Goal: Transaction & Acquisition: Purchase product/service

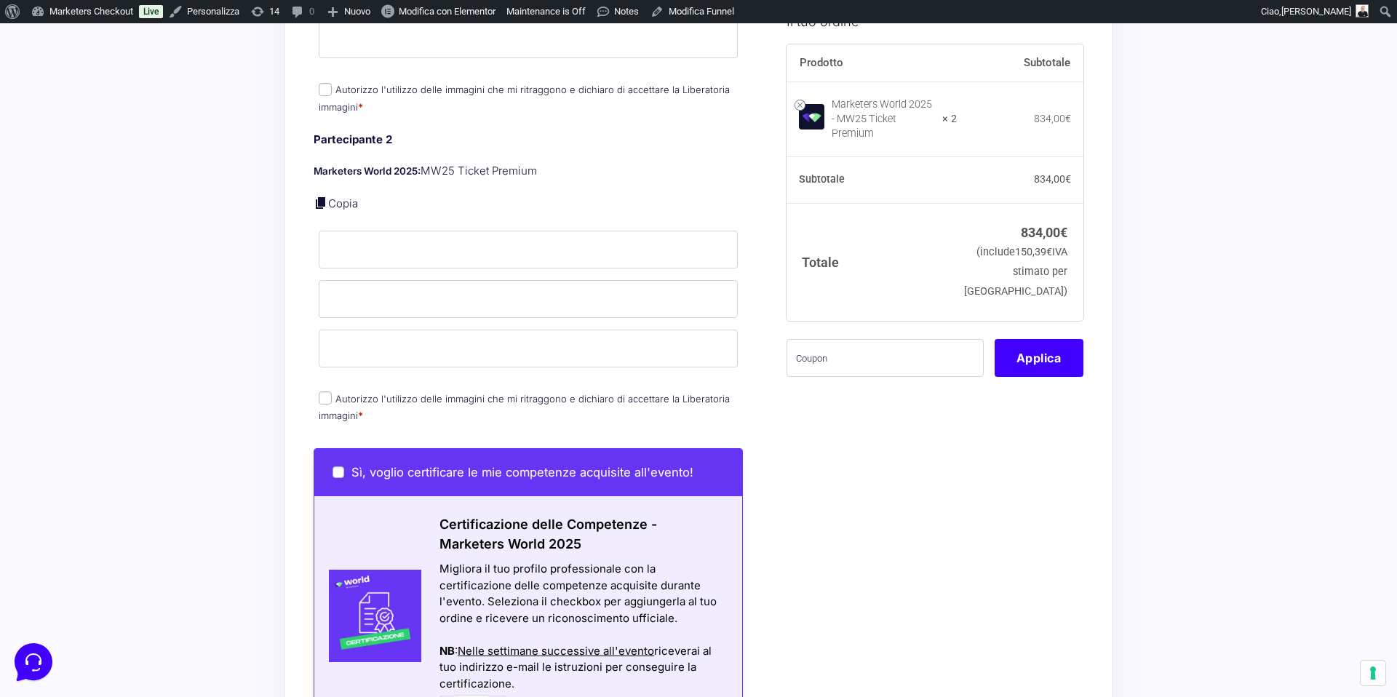
scroll to position [715, 0]
click at [258, 132] on div "Acquisti Protetti Reso Gratuito Pagamenti Flessibili Riepilogo Ordine 834,00 € …" at bounding box center [698, 271] width 1397 height 1925
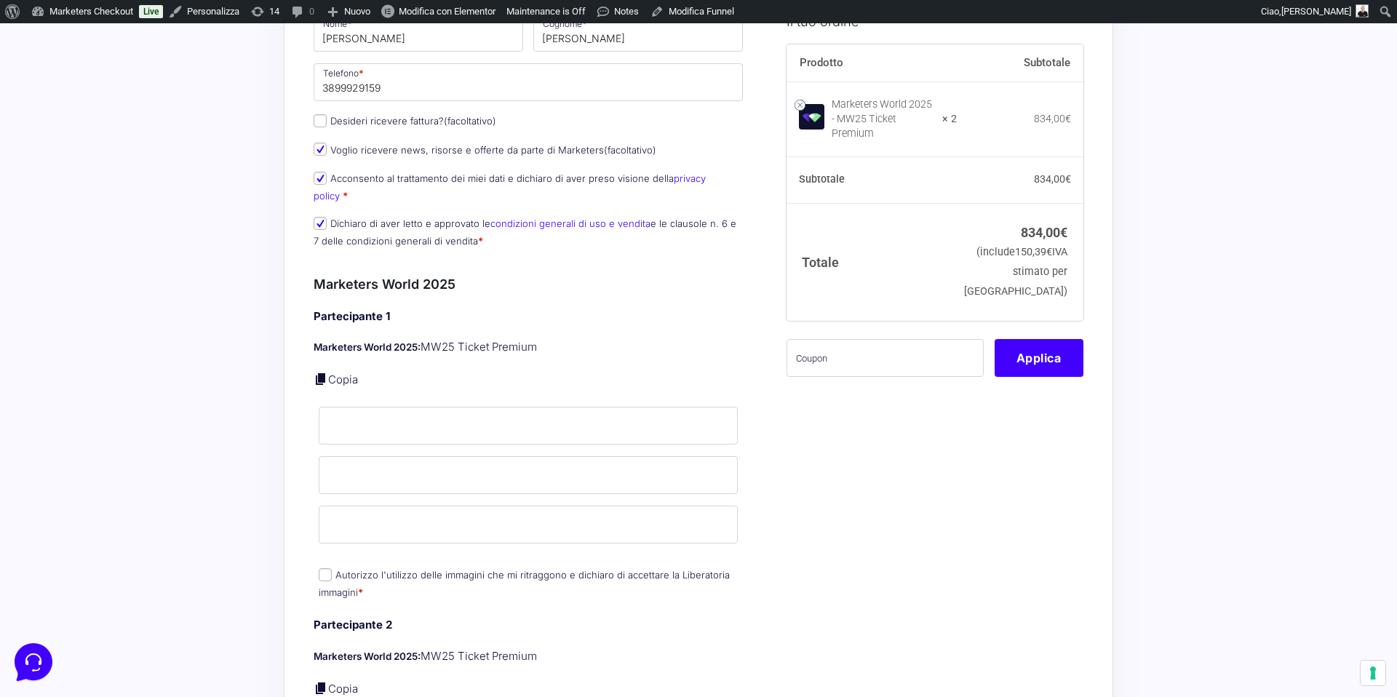
scroll to position [0, 0]
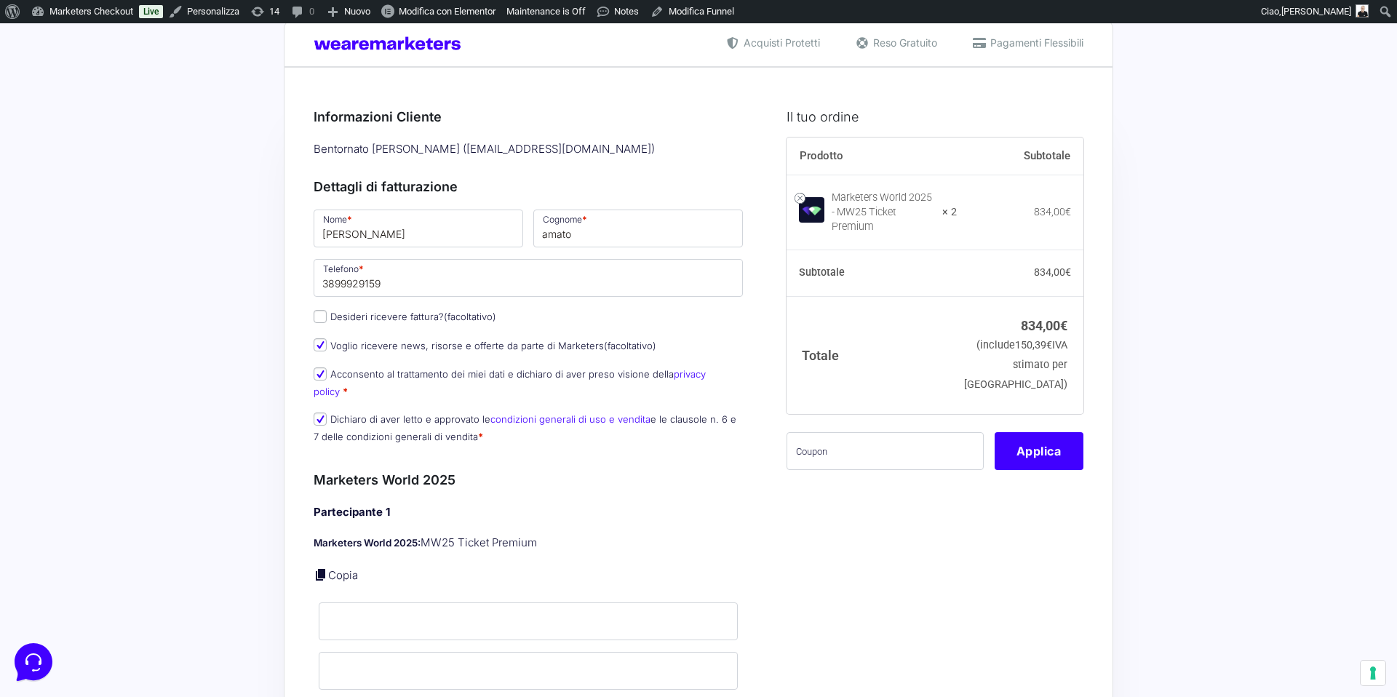
scroll to position [28, 0]
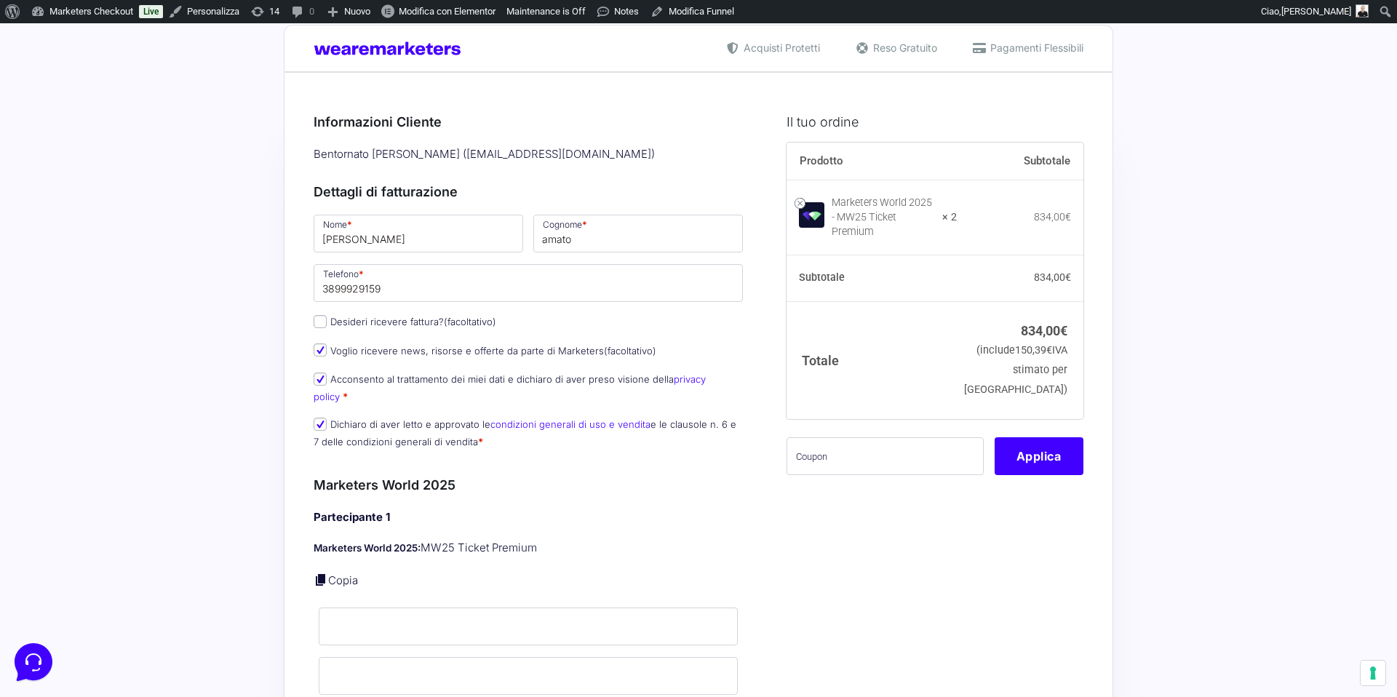
click at [334, 574] on link "Copia" at bounding box center [343, 581] width 30 height 14
type input "[PERSON_NAME]"
type input "amato"
type input "[EMAIL_ADDRESS][DOMAIN_NAME]"
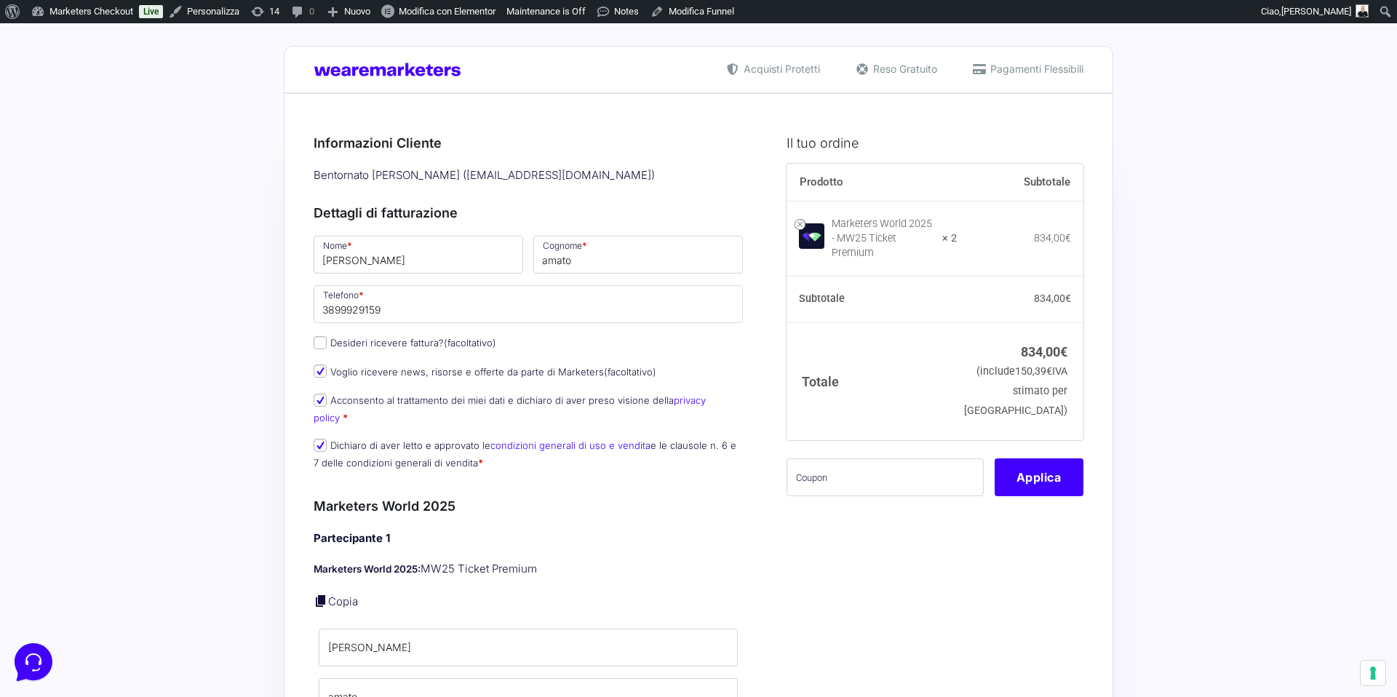
scroll to position [0, 0]
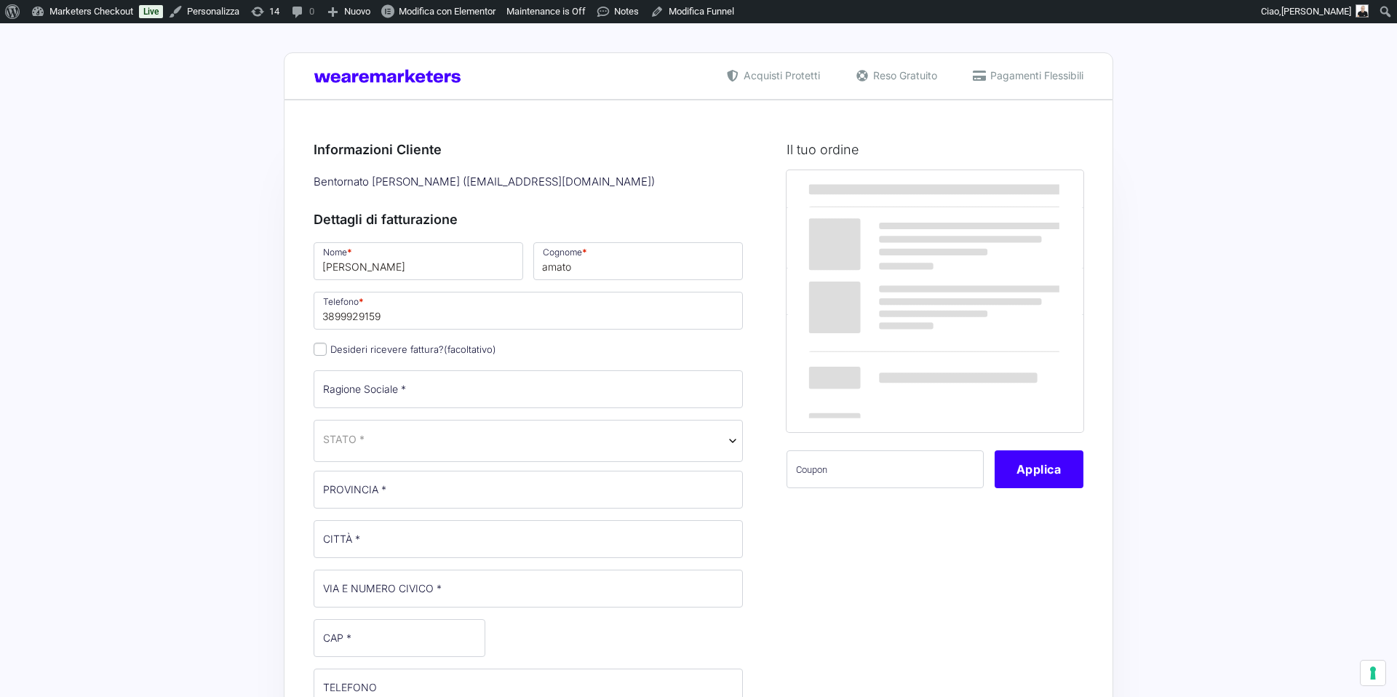
select select
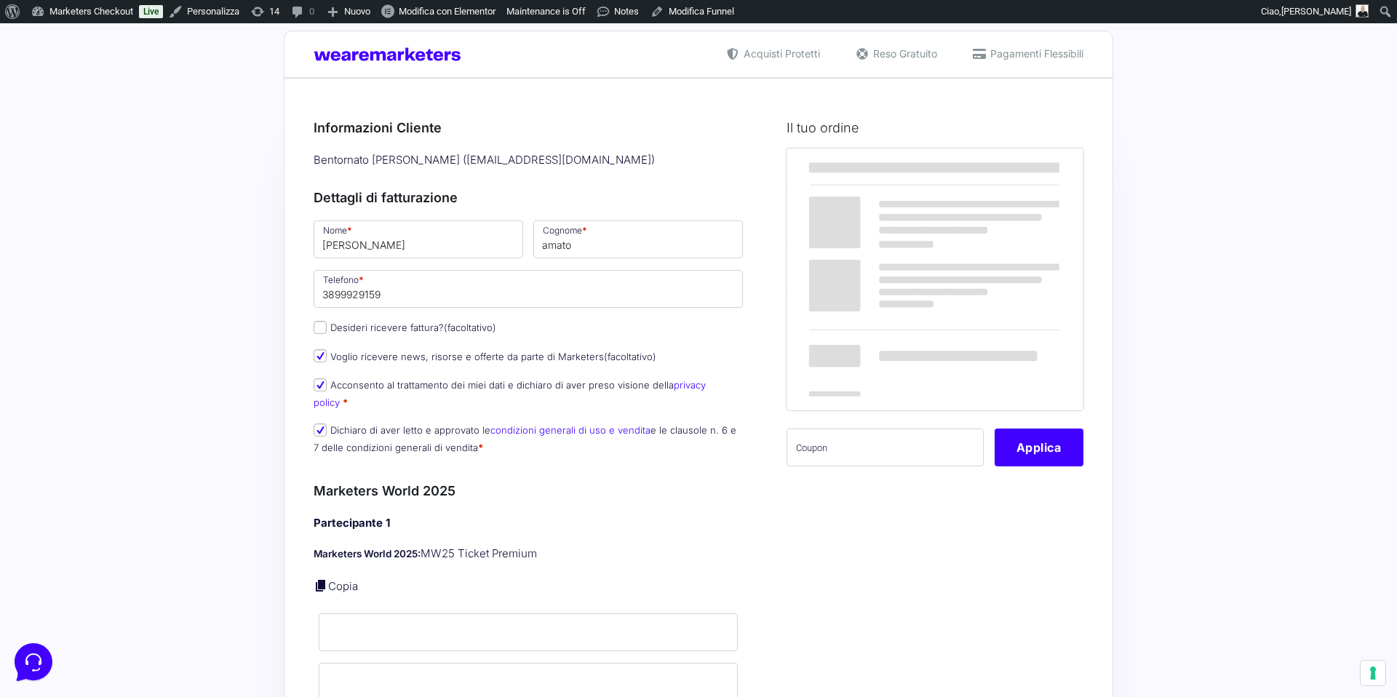
scroll to position [299, 0]
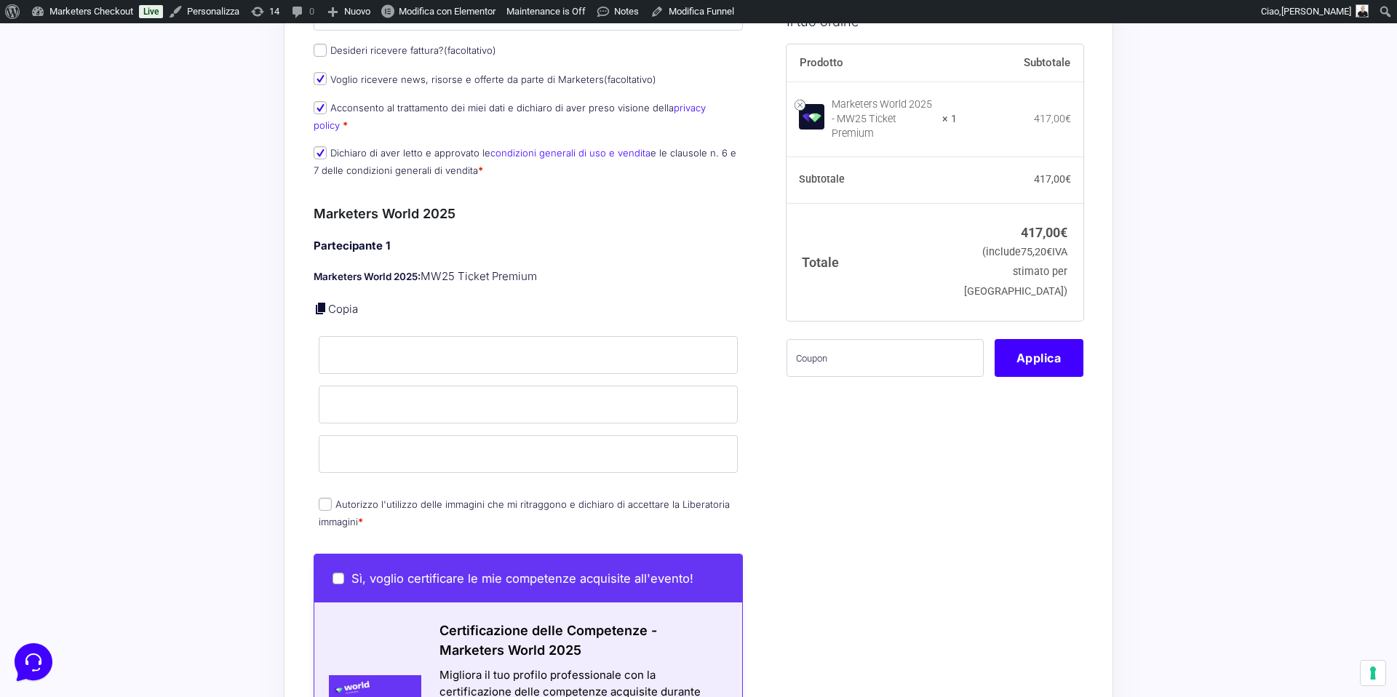
click at [320, 301] on link at bounding box center [321, 308] width 15 height 15
type input "[PERSON_NAME]"
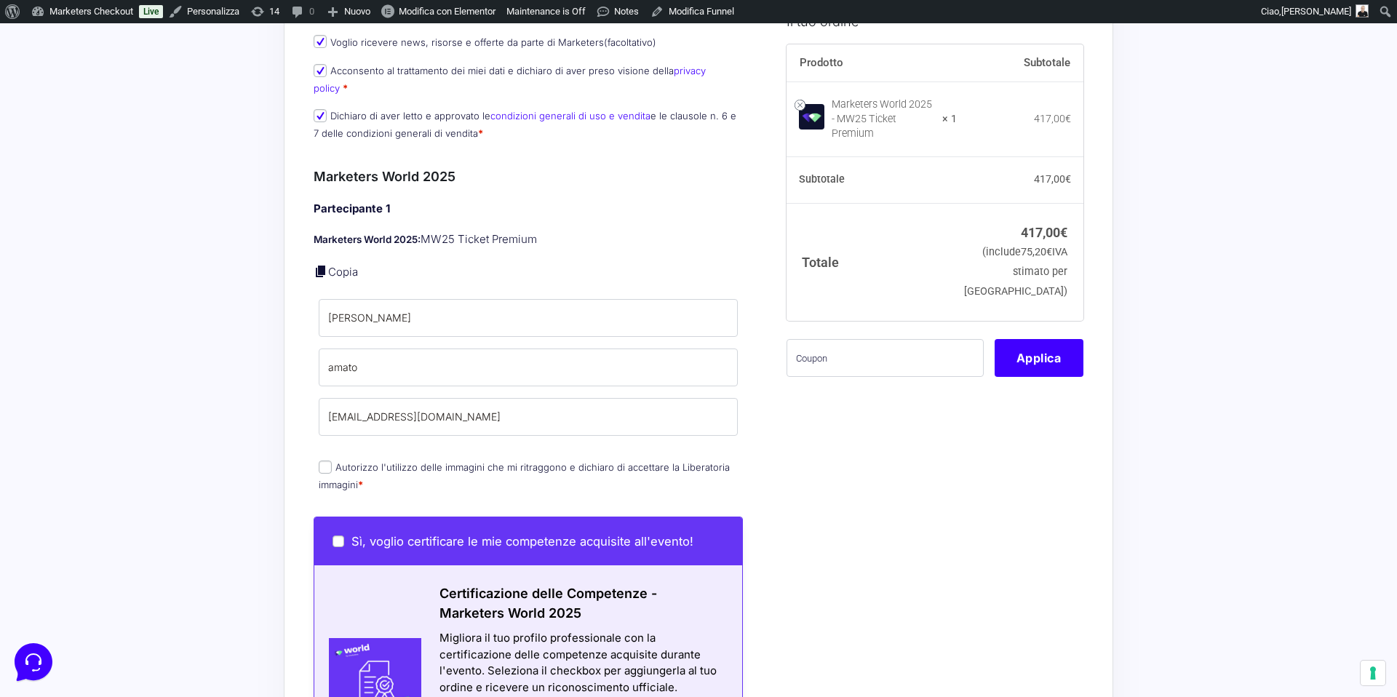
scroll to position [349, 0]
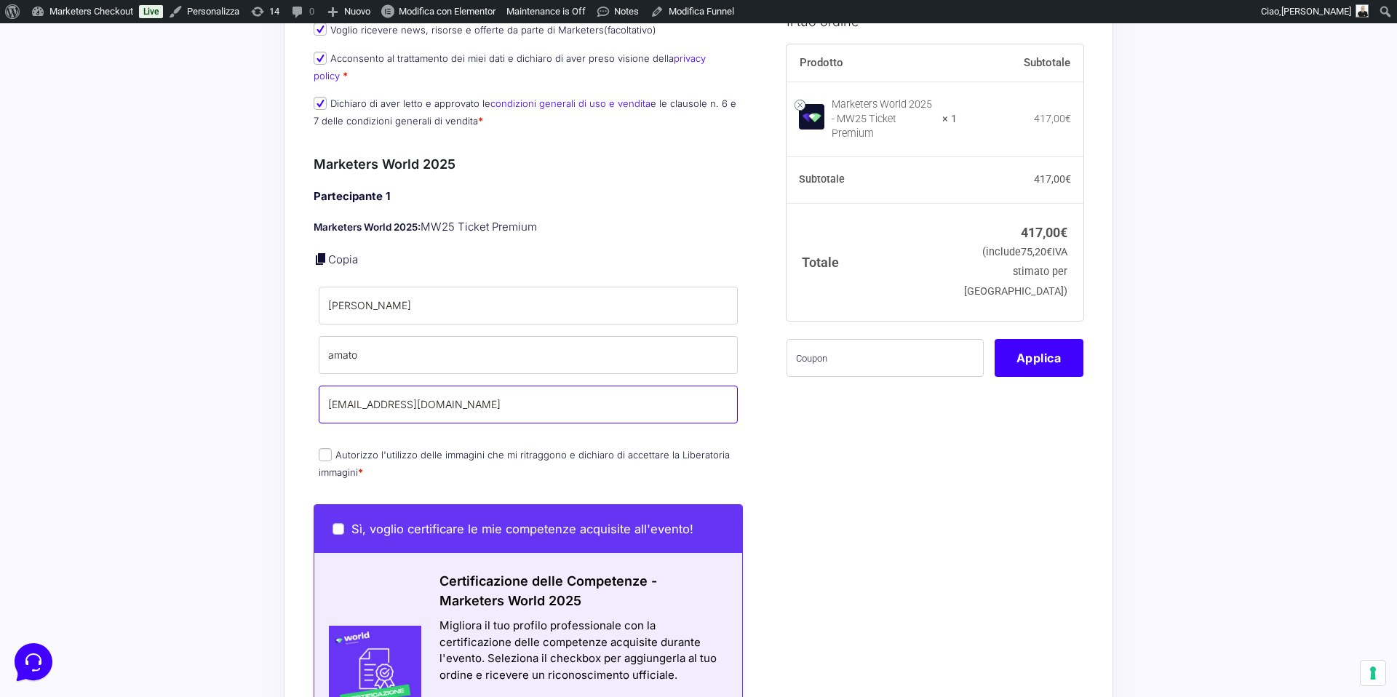
drag, startPoint x: 388, startPoint y: 387, endPoint x: 320, endPoint y: 385, distance: 68.5
click at [310, 385] on div "Riepilogo Ordine 417,00 € Prodotto Subtotale Marketers World 2025 - MW25 Ticket…" at bounding box center [699, 483] width 830 height 1465
click at [356, 386] on input "[EMAIL_ADDRESS][DOMAIN_NAME]" at bounding box center [528, 405] width 419 height 38
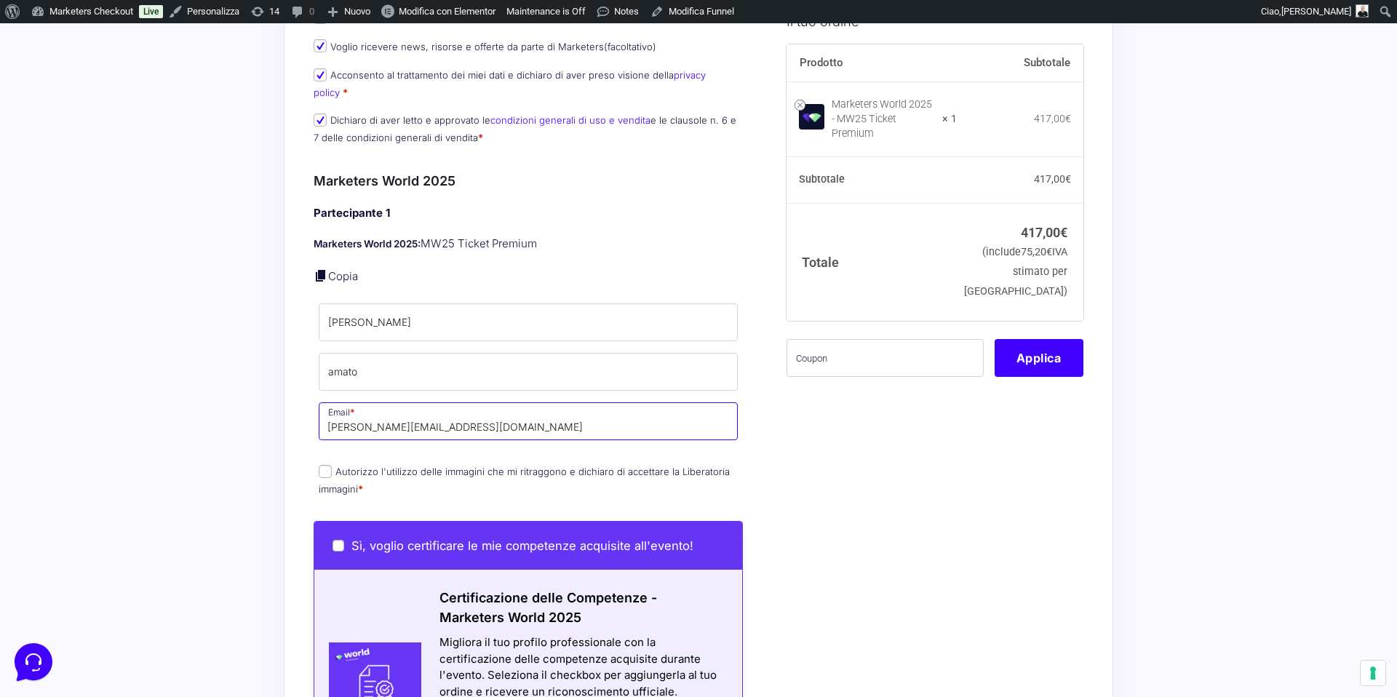
scroll to position [341, 0]
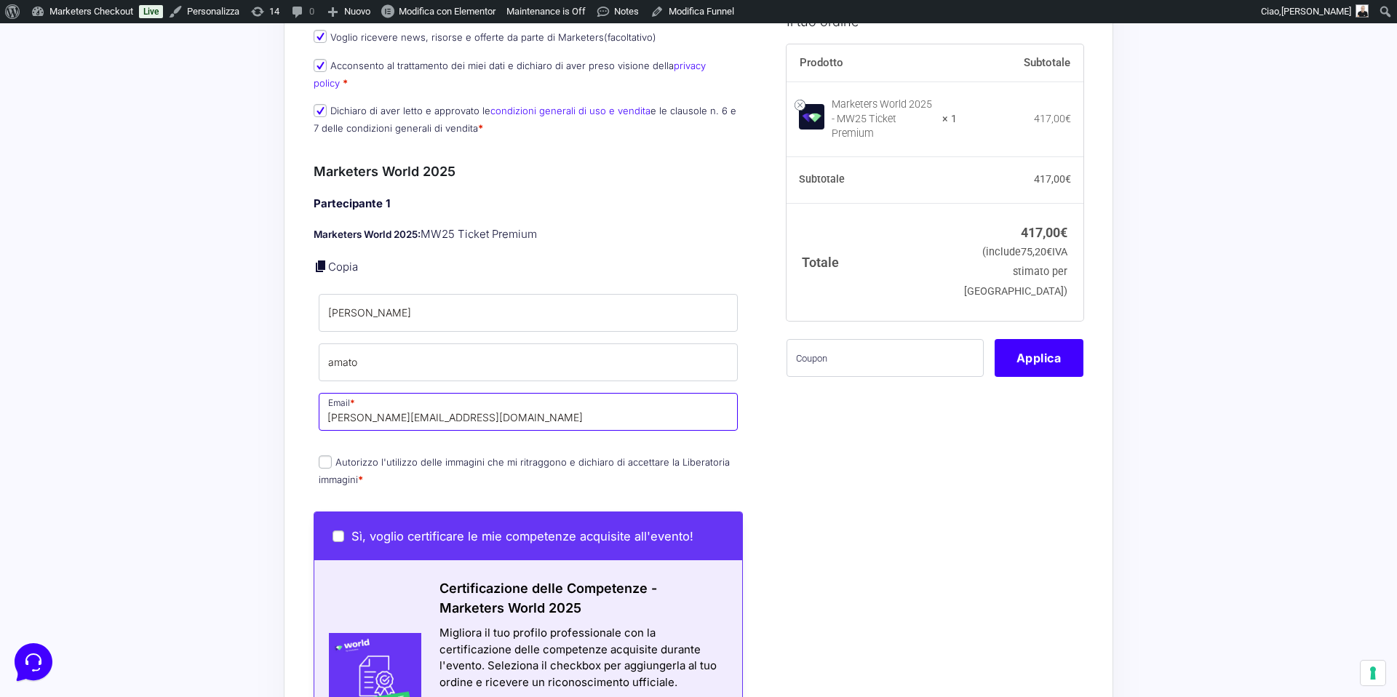
type input "[EMAIL_ADDRESS][DOMAIN_NAME]"
click at [683, 469] on p "Autorizzo l'utilizzo delle immagini che mi ritraggono e dichiaro di accettare l…" at bounding box center [528, 471] width 429 height 38
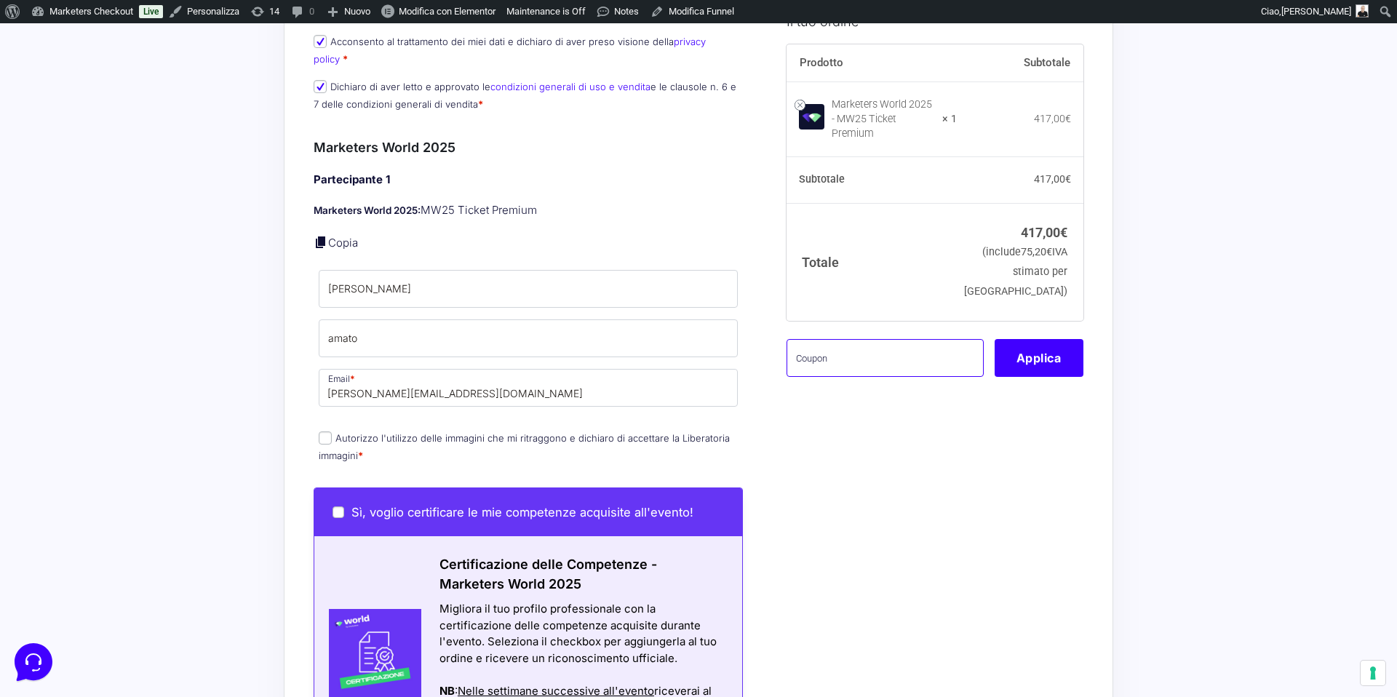
click at [819, 361] on input "text" at bounding box center [885, 357] width 197 height 38
click at [1040, 344] on button "Applica" at bounding box center [1039, 357] width 89 height 38
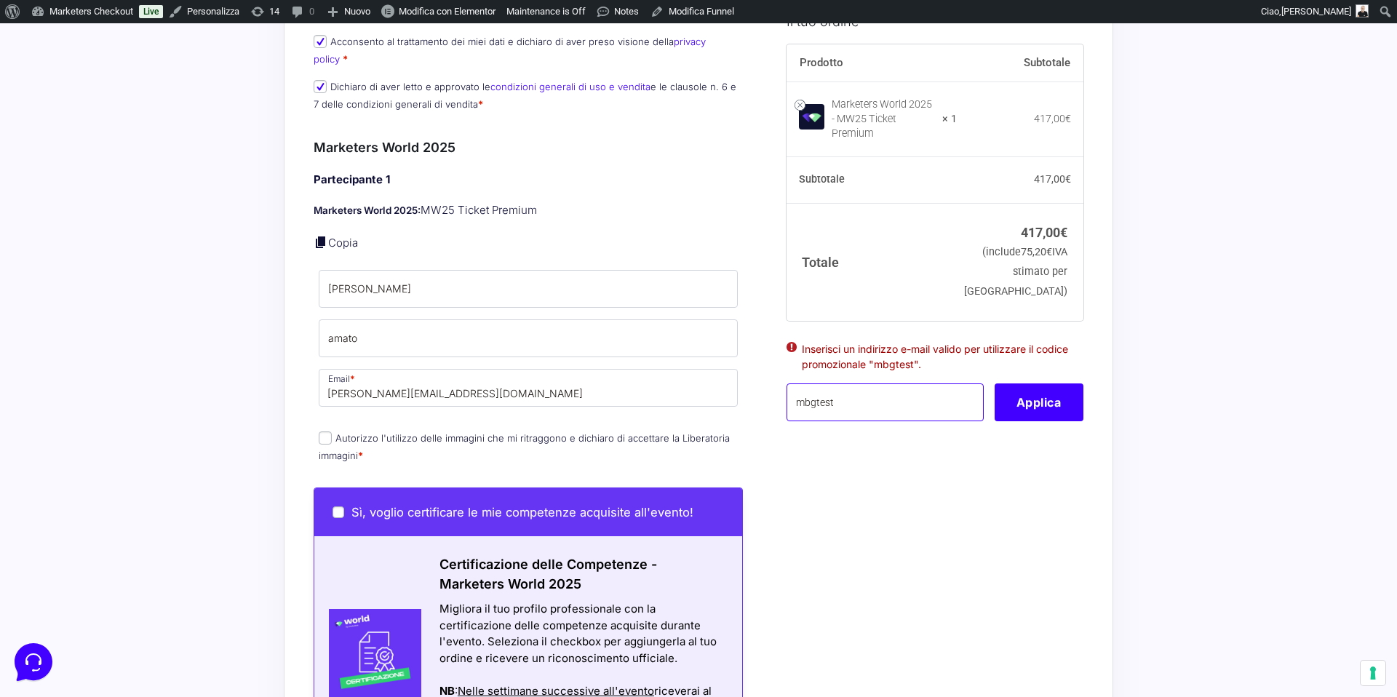
click at [884, 392] on input "mbgtest" at bounding box center [885, 403] width 197 height 38
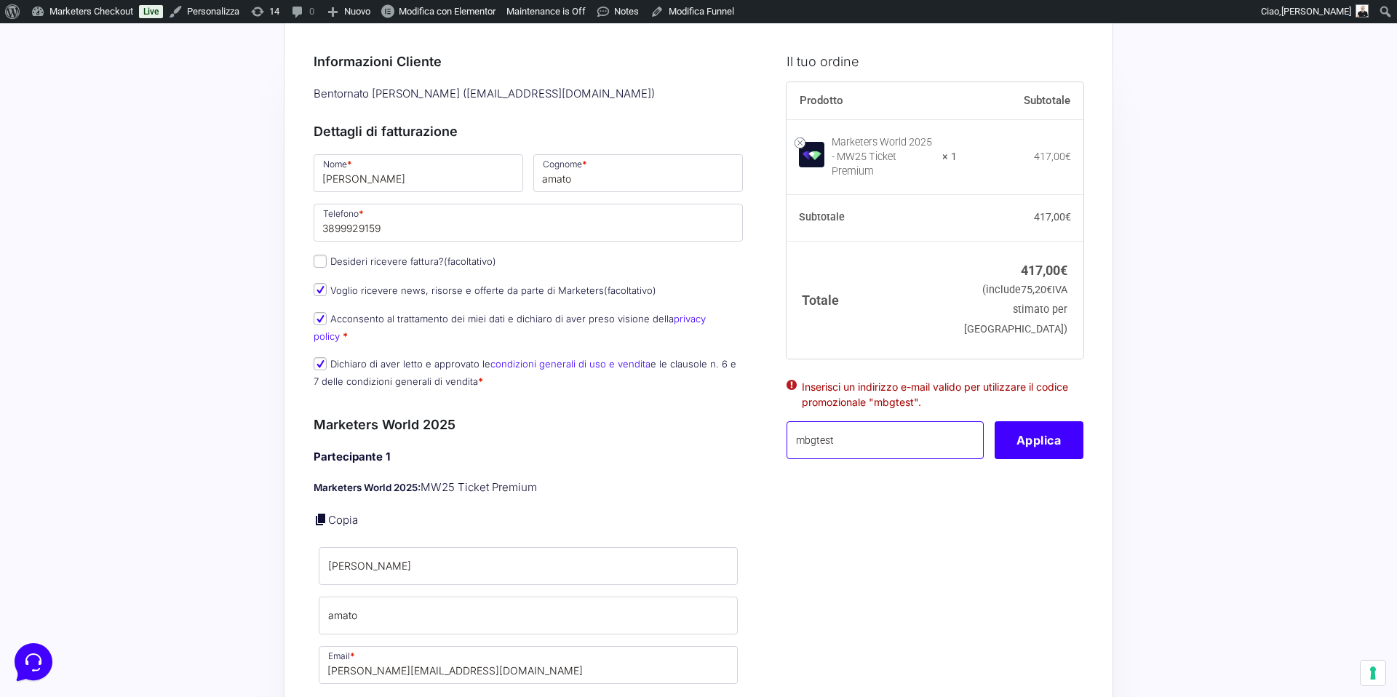
scroll to position [0, 0]
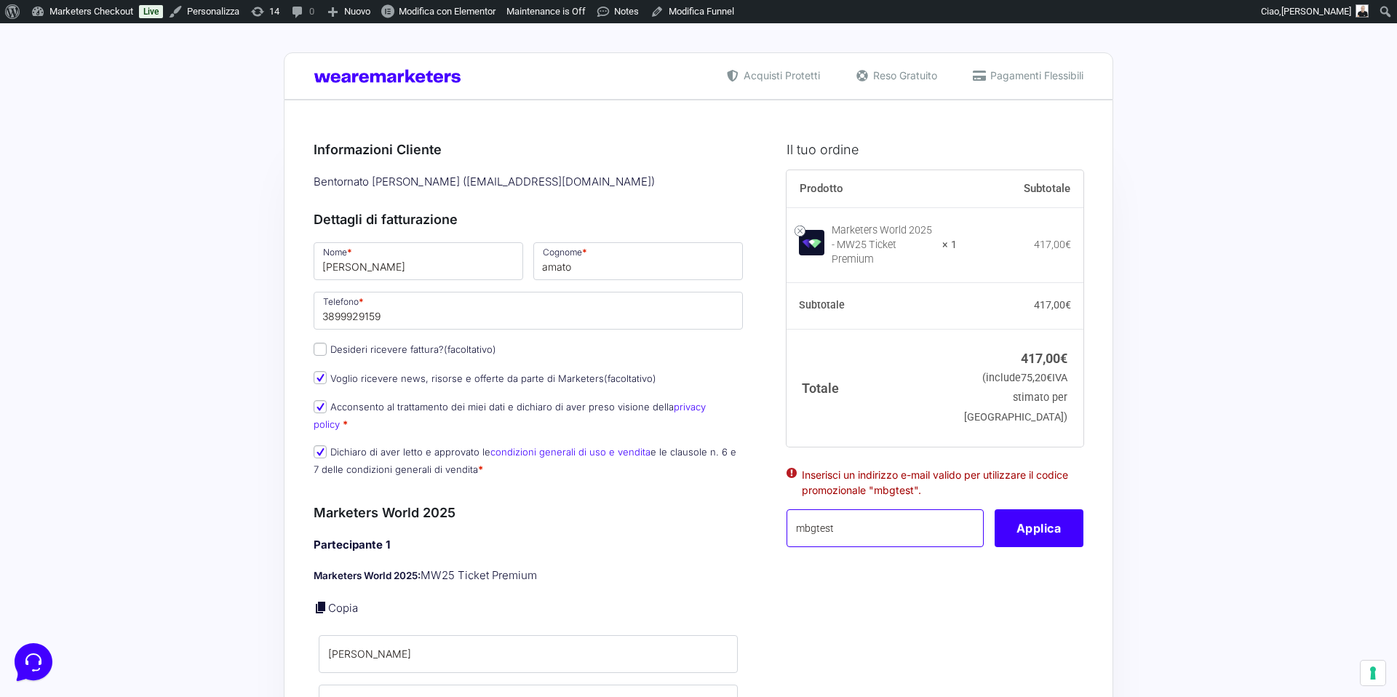
click at [817, 521] on input "mbgtest" at bounding box center [885, 528] width 197 height 38
type input "testmbg"
click at [1034, 527] on button "Applica" at bounding box center [1039, 528] width 89 height 38
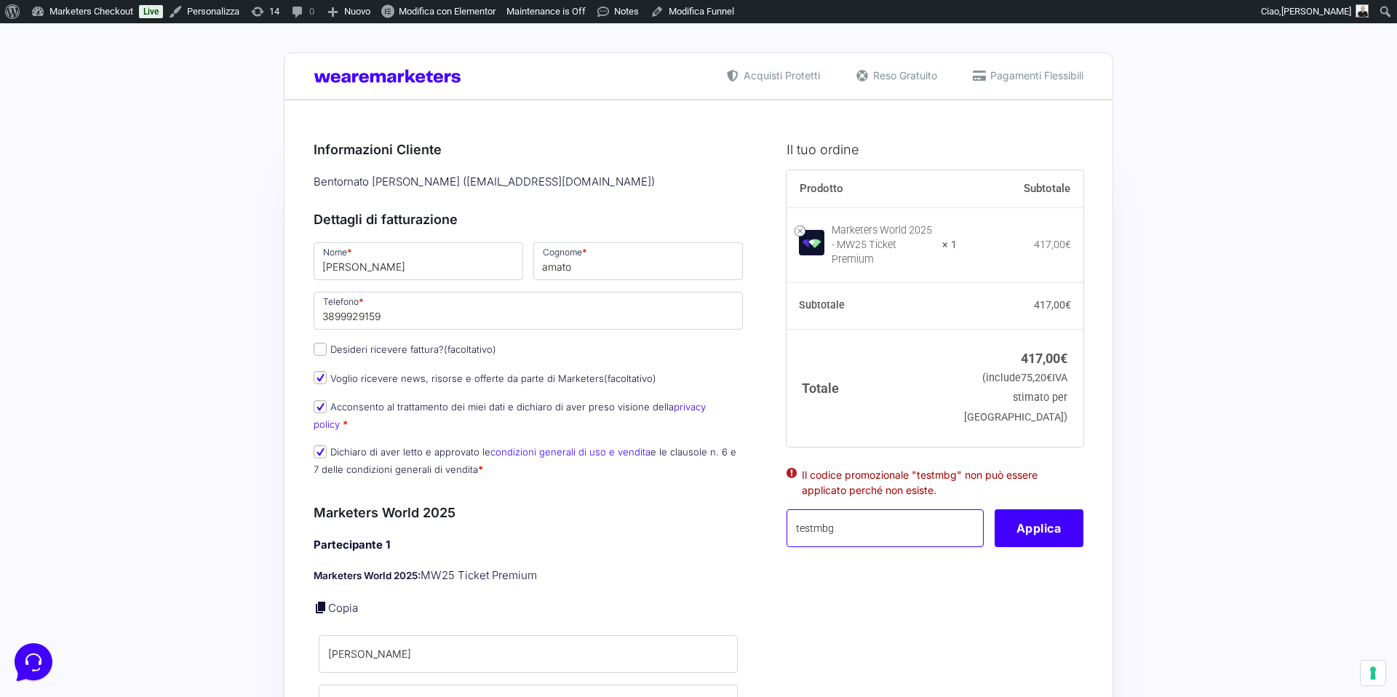
click at [812, 525] on input "testmbg" at bounding box center [885, 528] width 197 height 38
click at [1034, 524] on button "Applica" at bounding box center [1039, 528] width 89 height 38
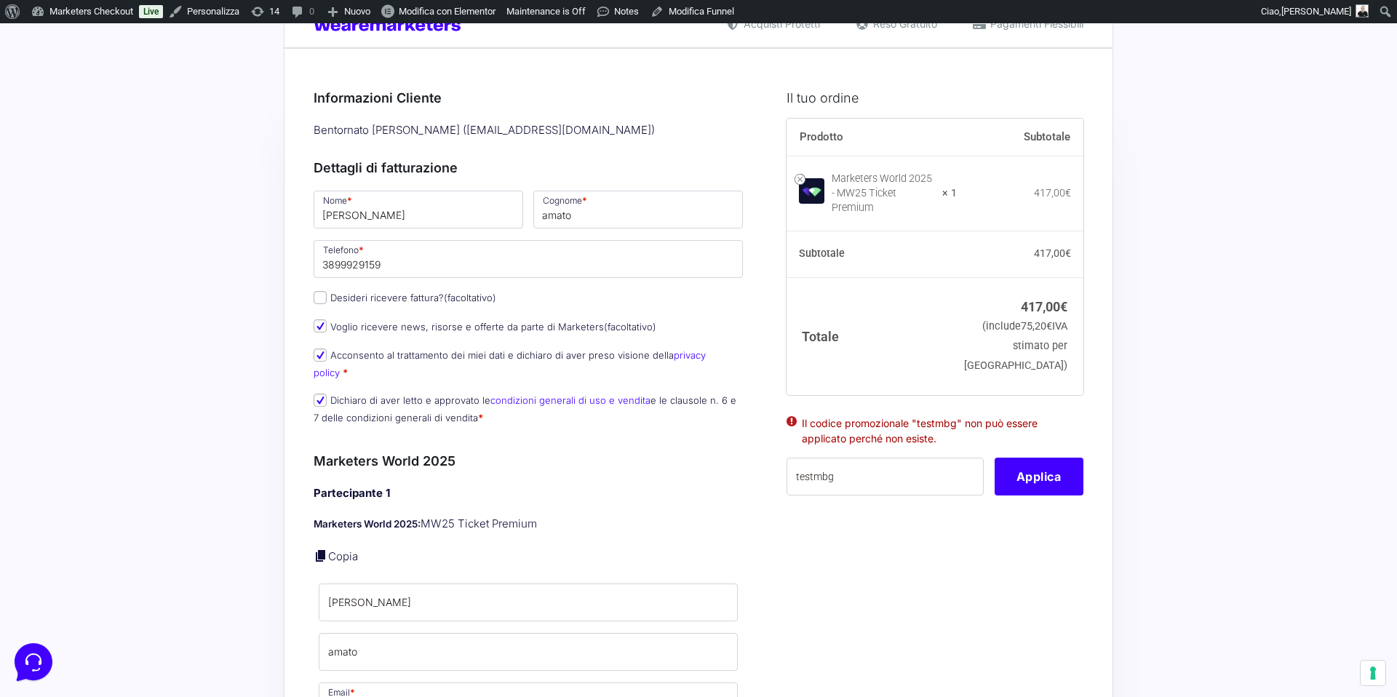
scroll to position [95, 0]
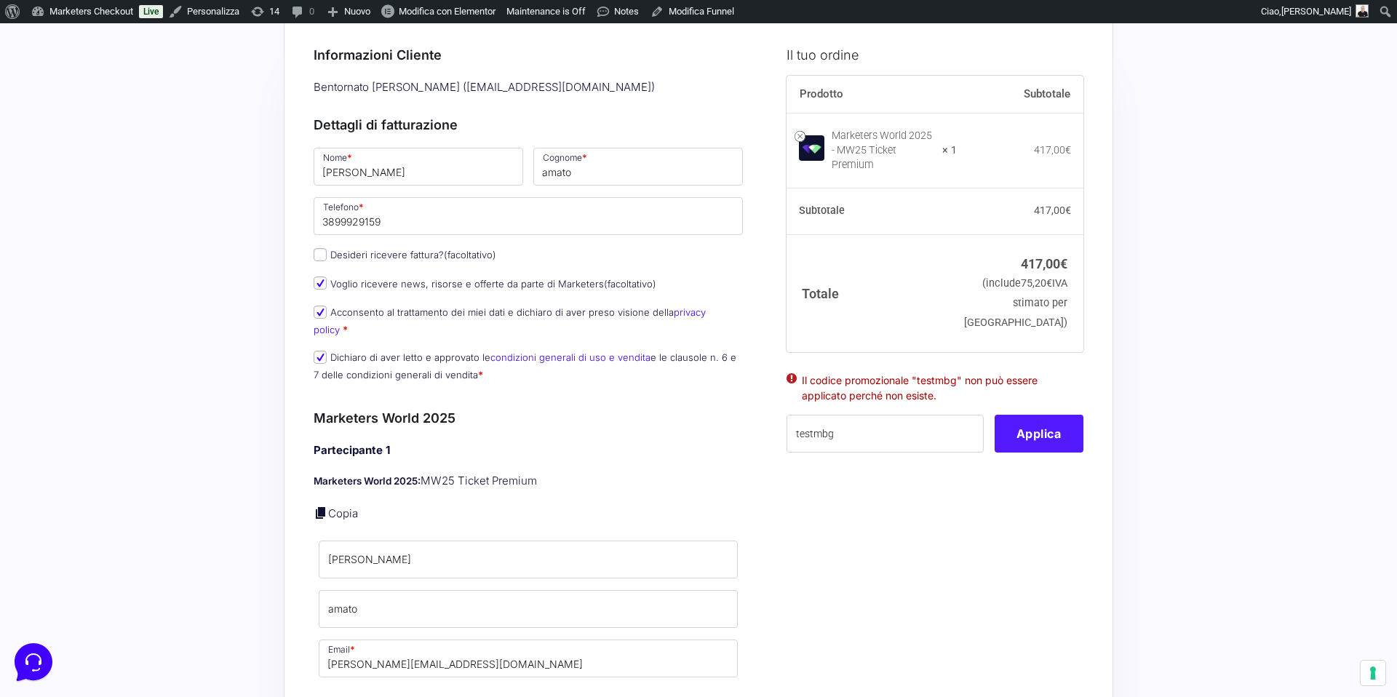
click at [1036, 435] on button "Applica" at bounding box center [1039, 434] width 89 height 38
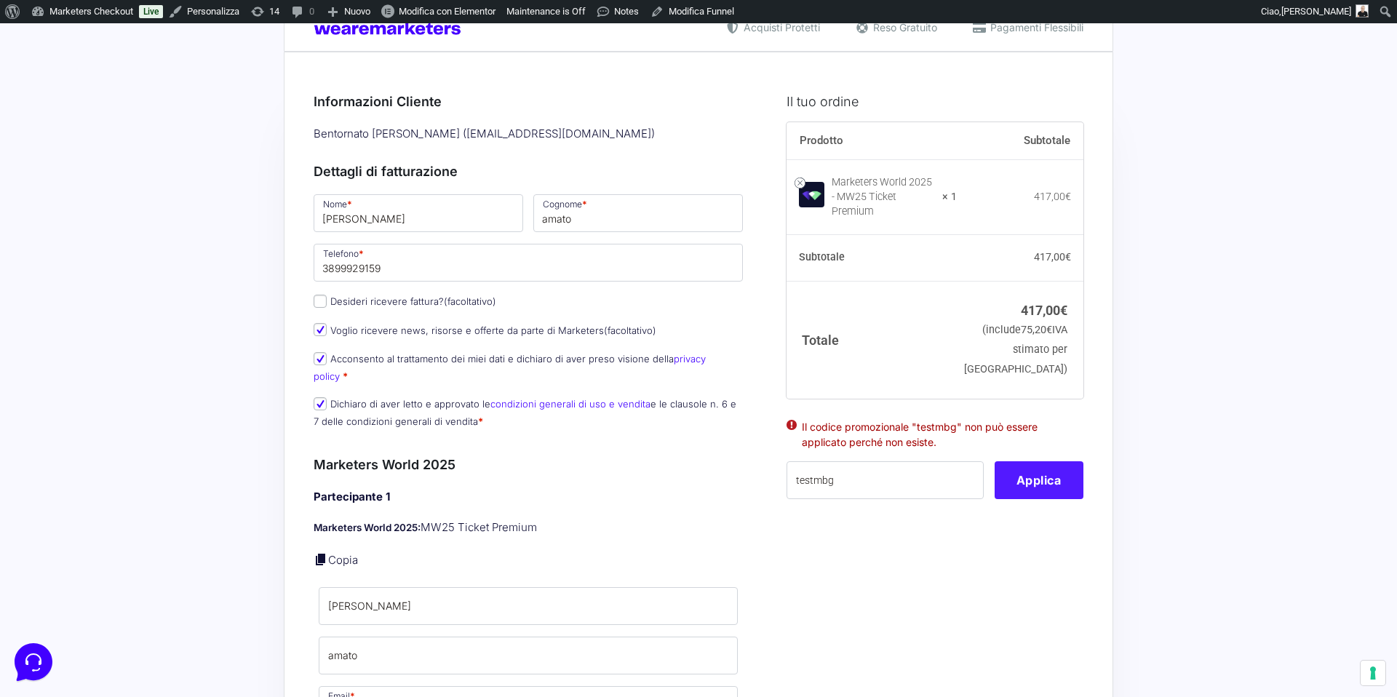
scroll to position [0, 0]
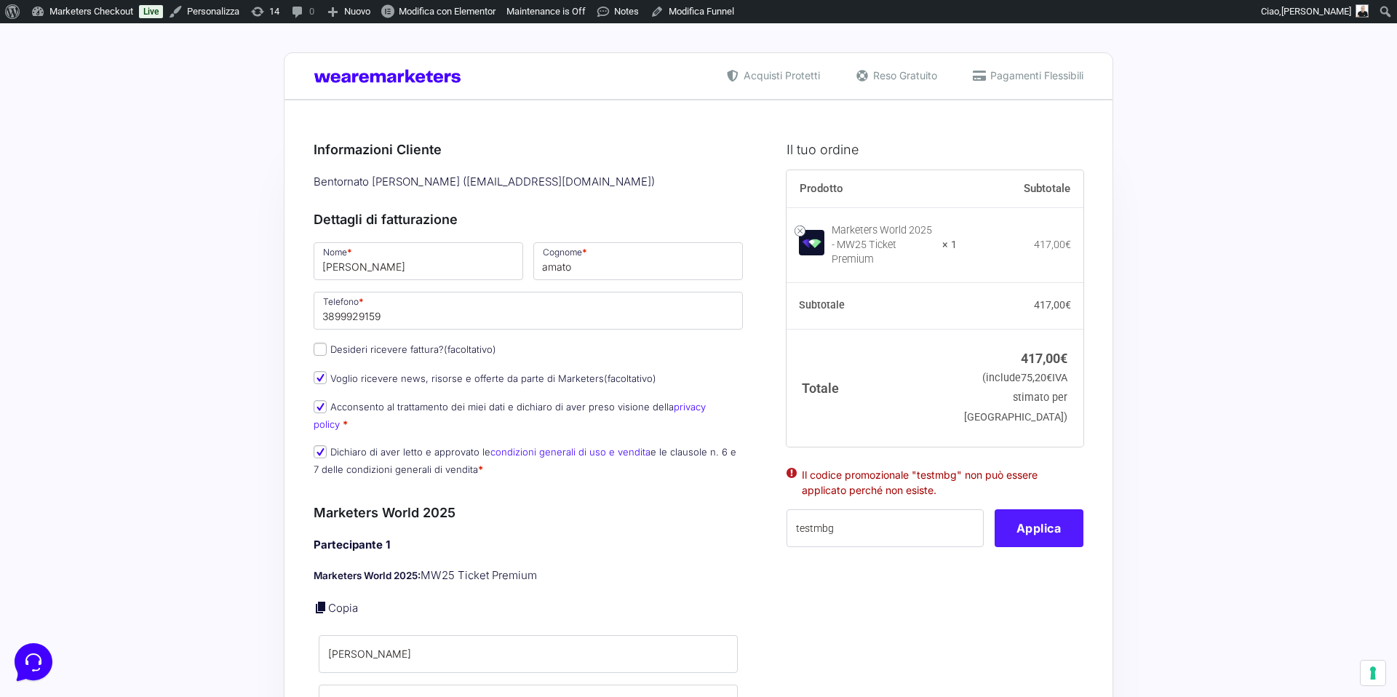
click at [1028, 535] on button "Applica" at bounding box center [1039, 528] width 89 height 38
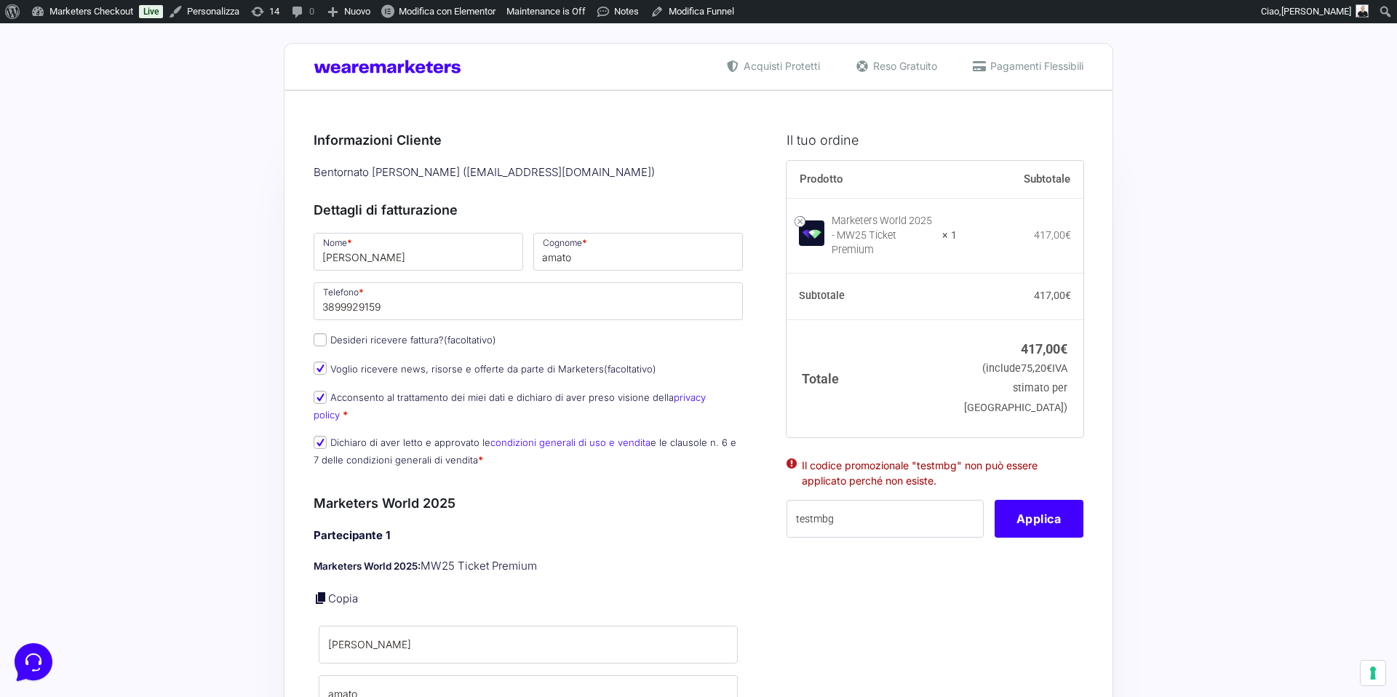
scroll to position [12, 0]
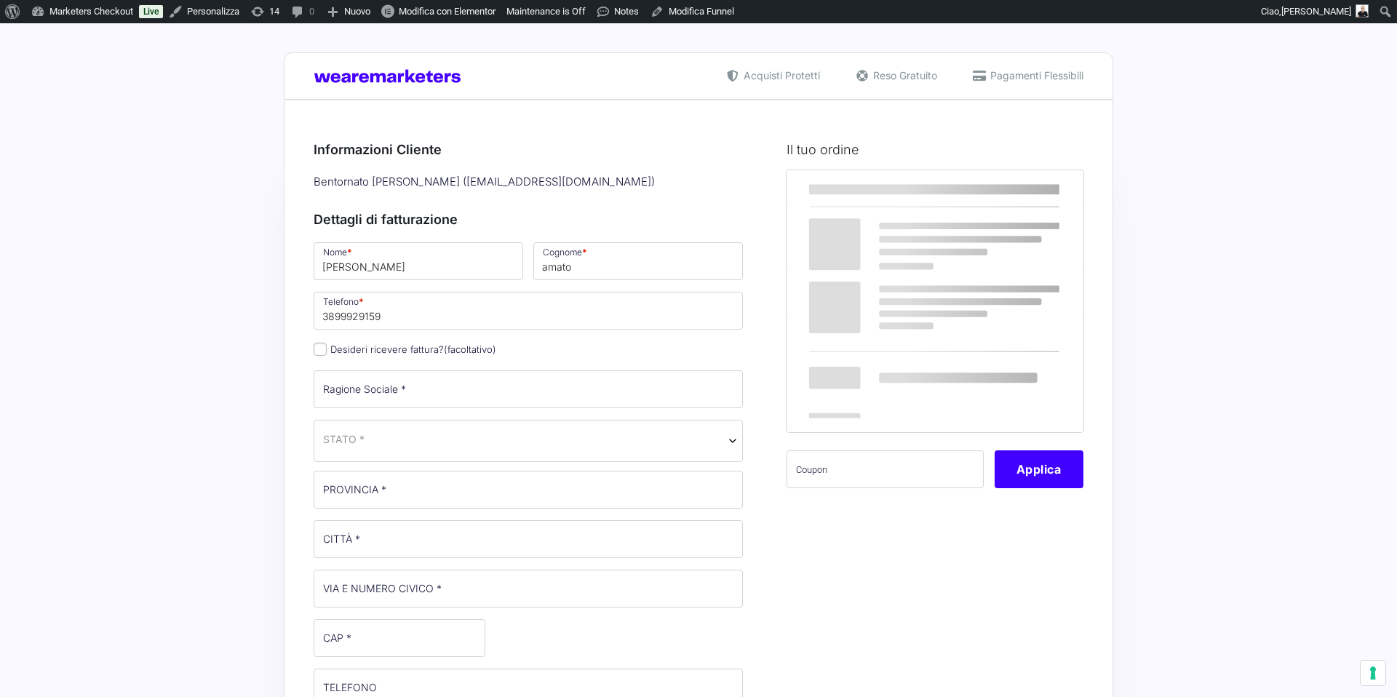
select select
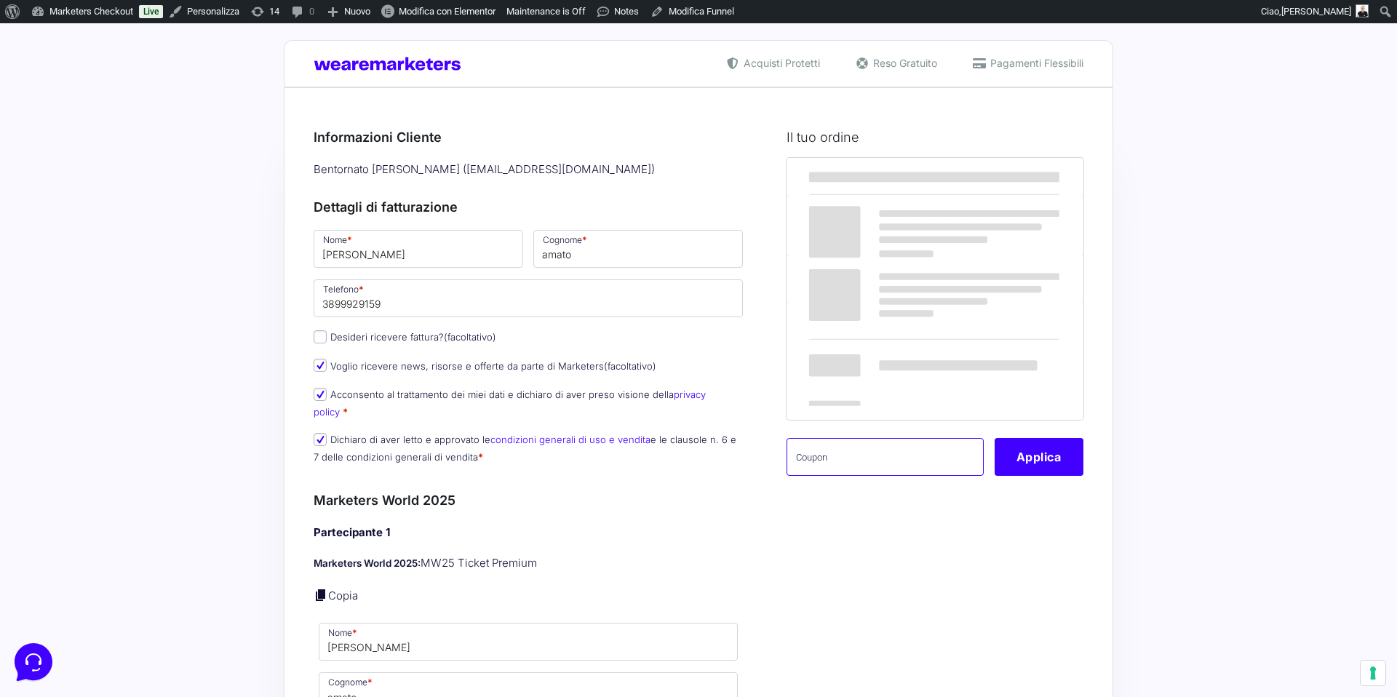
click at [969, 460] on input "text" at bounding box center [885, 457] width 197 height 38
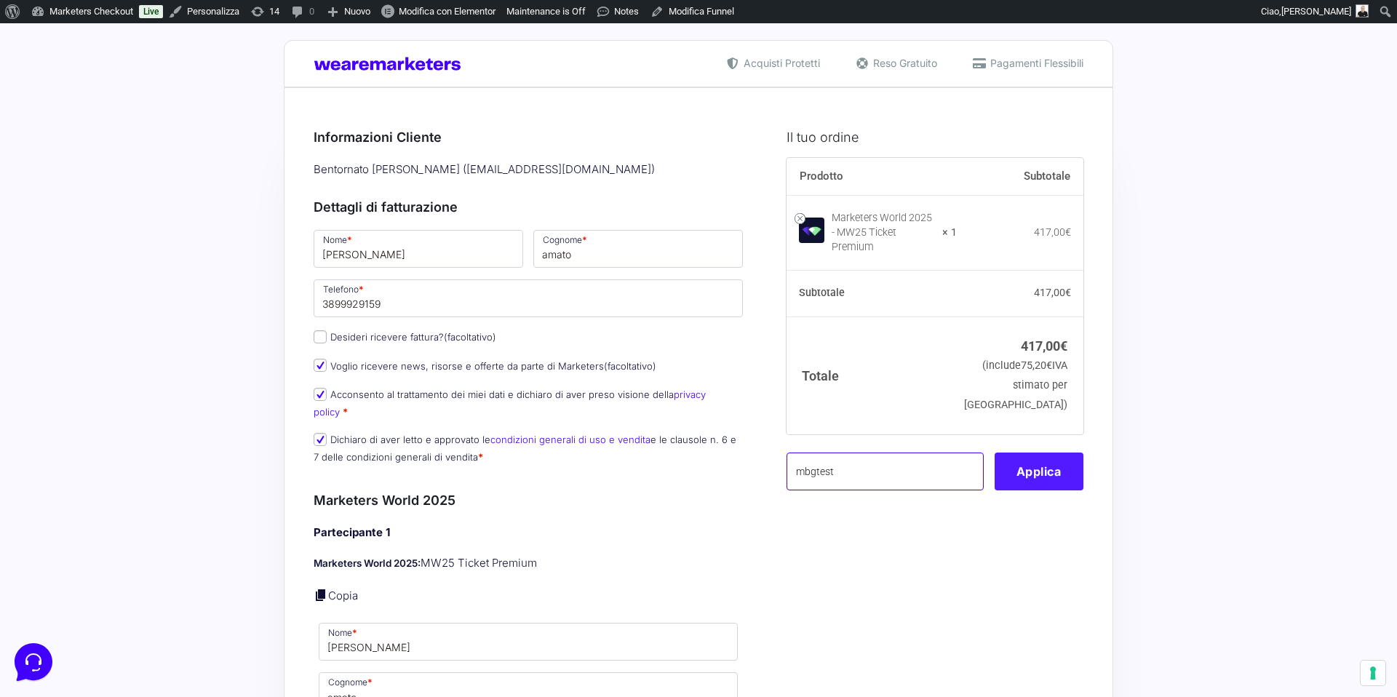
type input "mbgtest"
click at [1042, 464] on button "Applica" at bounding box center [1039, 472] width 89 height 38
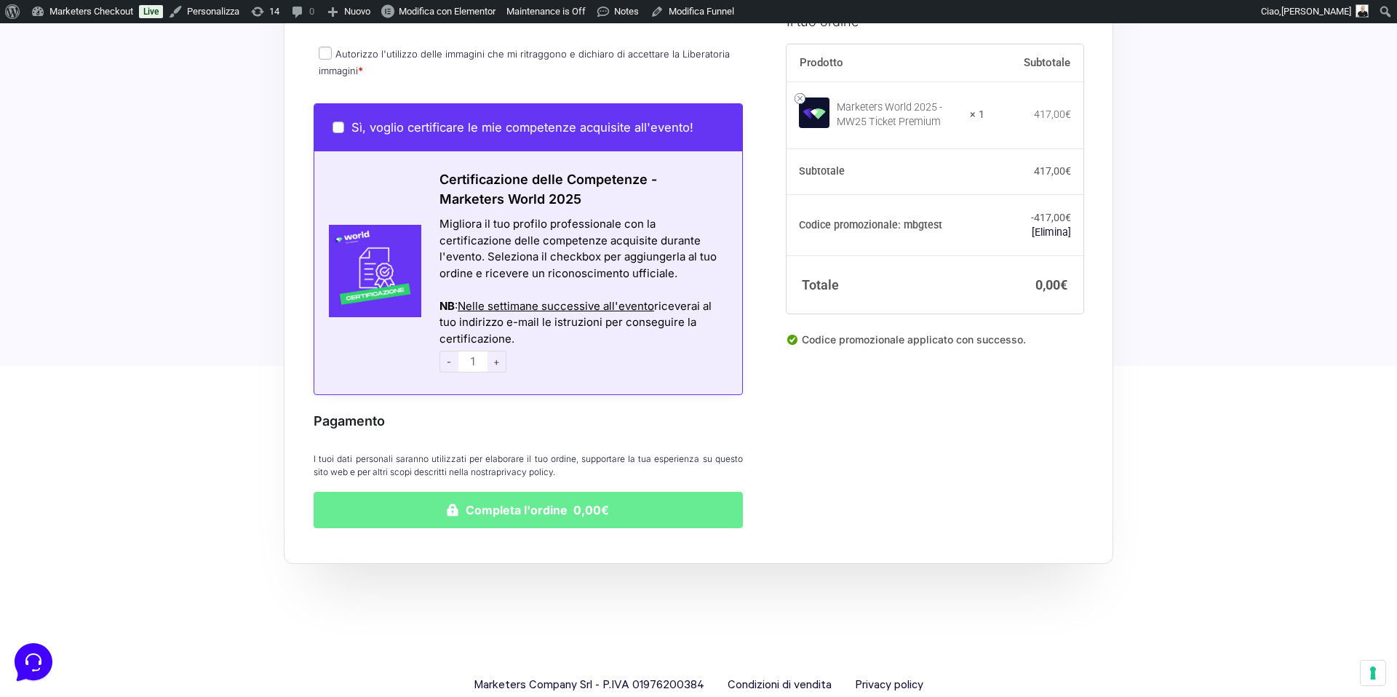
scroll to position [769, 0]
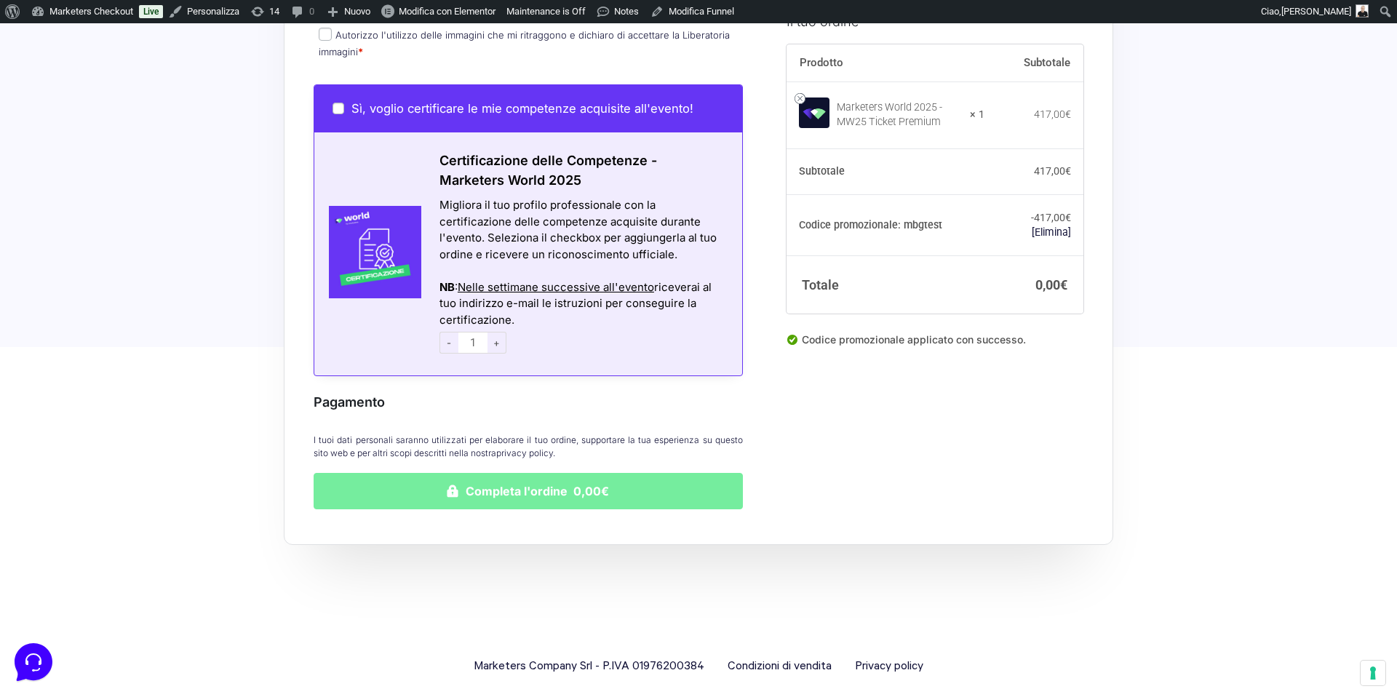
click at [605, 475] on button "Completa l'ordine 0,00€" at bounding box center [528, 491] width 429 height 36
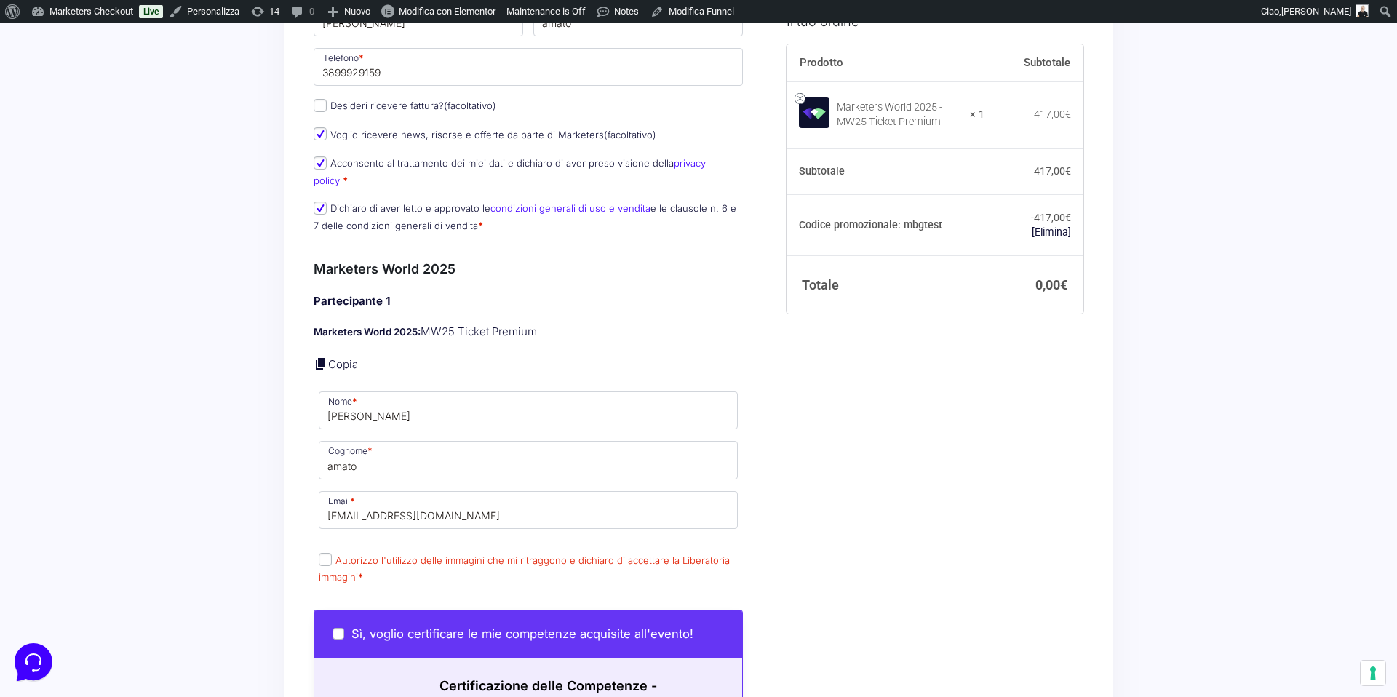
scroll to position [382, 0]
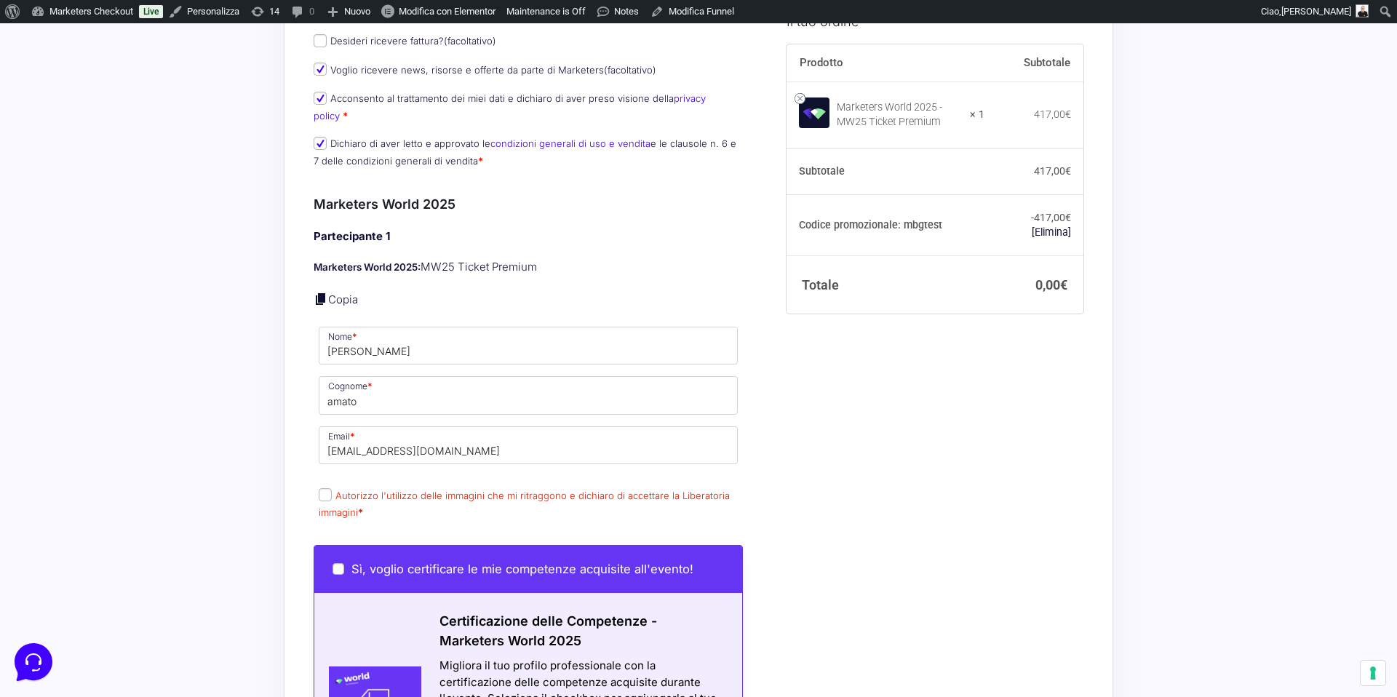
click at [327, 488] on input "Autorizzo l'utilizzo delle immagini che mi ritraggono e dichiaro di accettare l…" at bounding box center [325, 494] width 13 height 13
checkbox input "true"
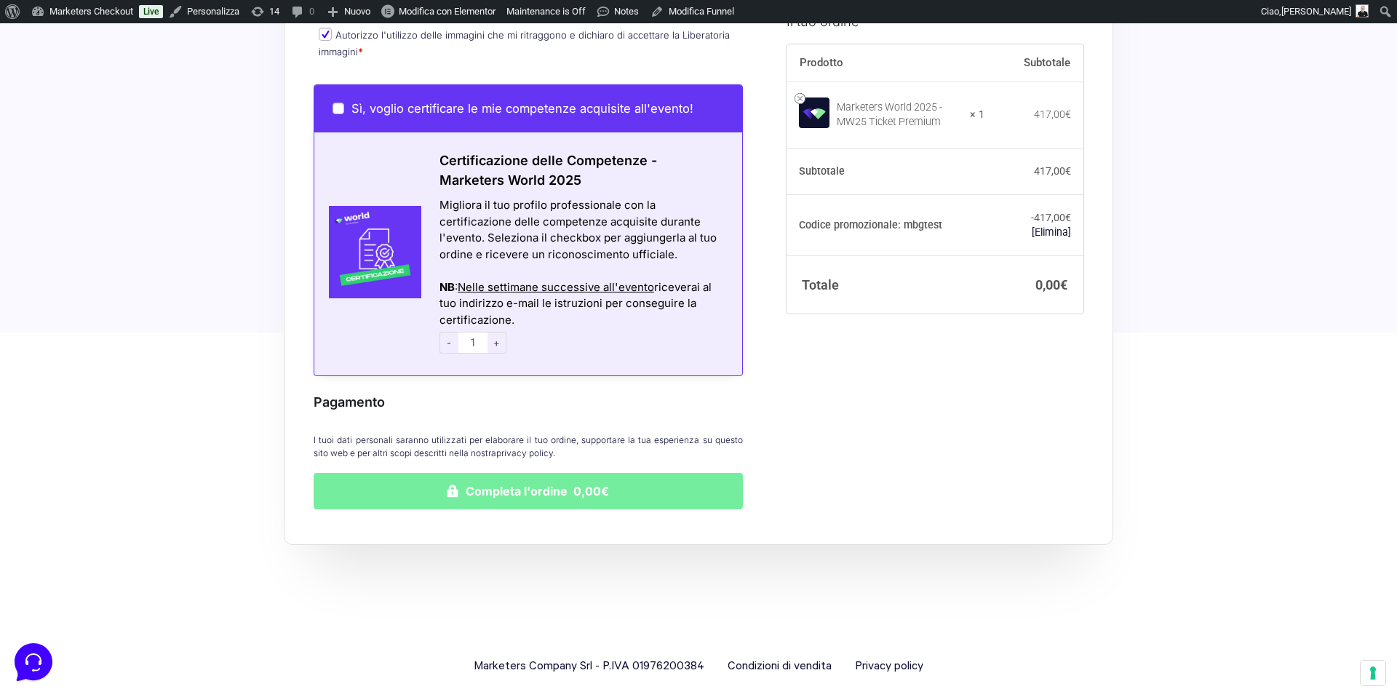
click at [547, 480] on button "Completa l'ordine 0,00€" at bounding box center [528, 491] width 429 height 36
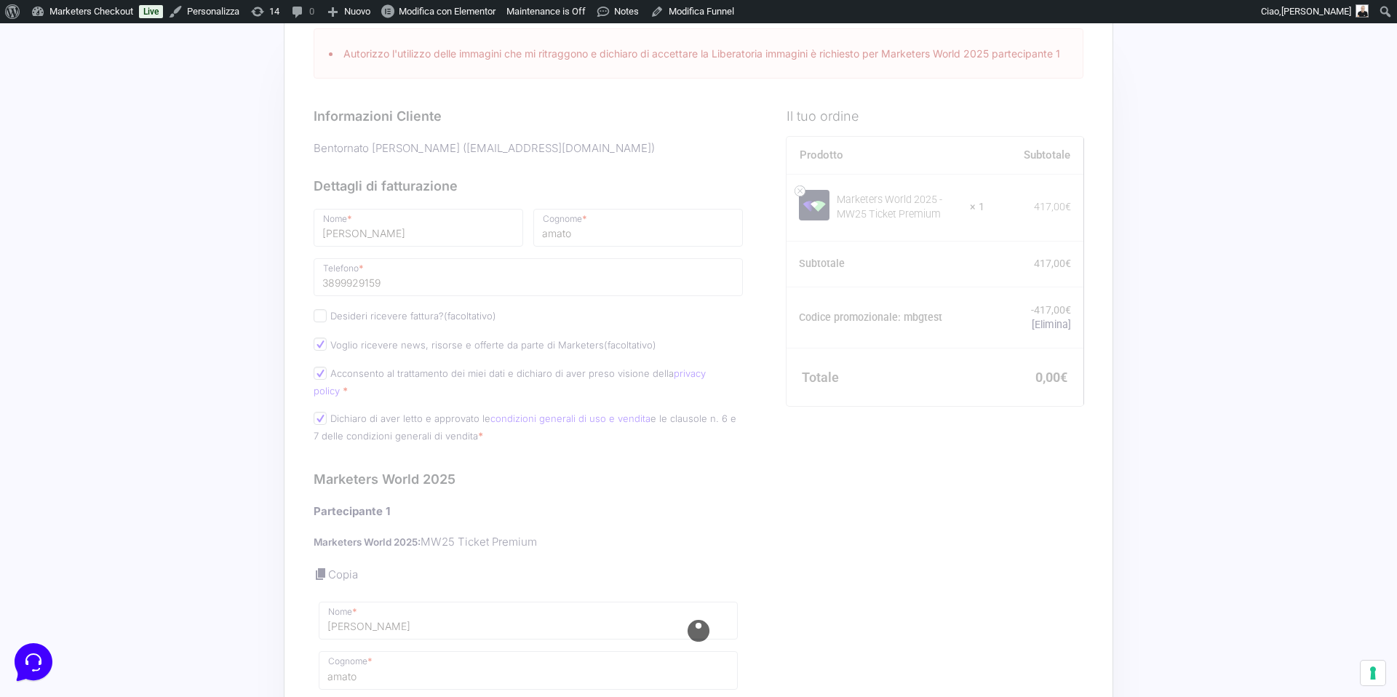
scroll to position [86, 0]
